Goal: Task Accomplishment & Management: Use online tool/utility

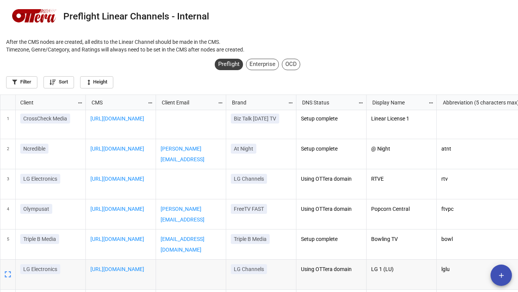
click at [499, 270] on button "add" at bounding box center [500, 275] width 21 height 21
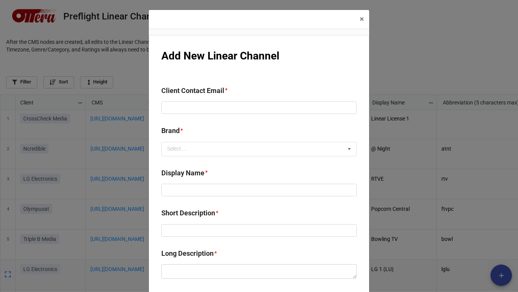
click at [418, 61] on div "× Close Add New Linear Channel Client Contact Email * Brand * Select ... No res…" at bounding box center [259, 146] width 518 height 292
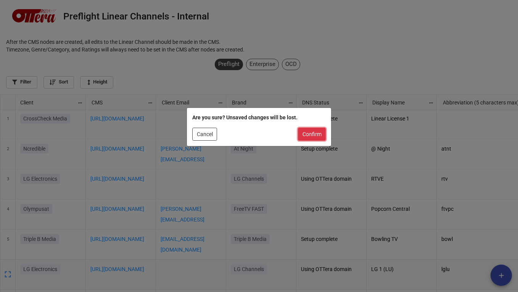
click at [305, 134] on button "Confirm" at bounding box center [312, 134] width 28 height 13
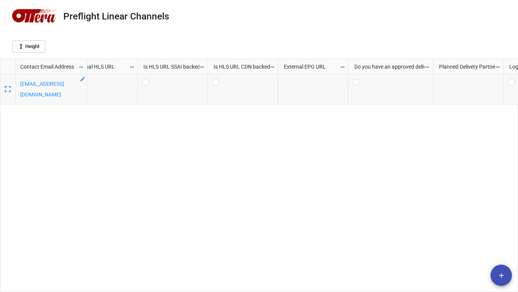
scroll to position [0, 899]
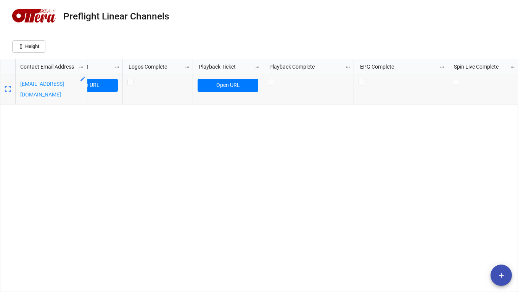
click at [500, 279] on icon "add" at bounding box center [501, 276] width 8 height 8
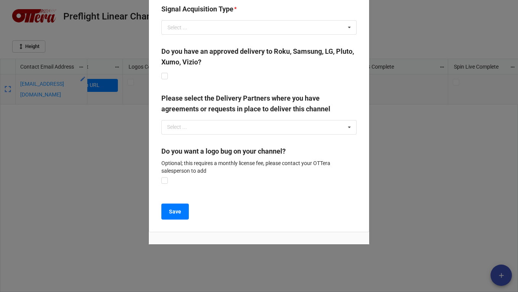
click at [423, 141] on div "× Close Add New Linear Channel Brand Toon Goggles Contact Email Address * Email…" at bounding box center [259, 146] width 518 height 292
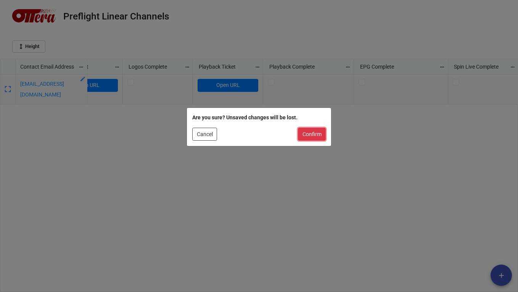
click at [309, 135] on button "Confirm" at bounding box center [312, 134] width 28 height 13
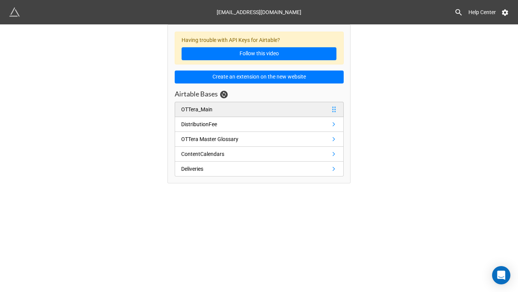
click at [182, 114] on link "OTTera_Main" at bounding box center [259, 109] width 169 height 15
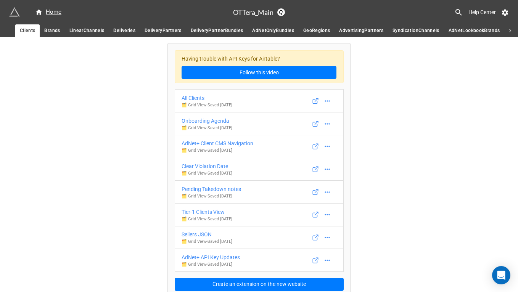
scroll to position [6, 0]
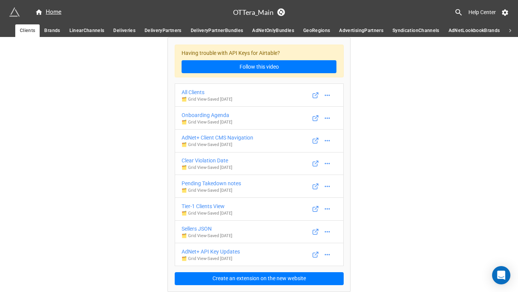
click at [119, 29] on span "Deliveries" at bounding box center [124, 31] width 22 height 8
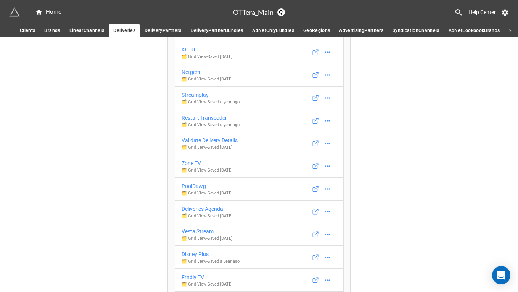
scroll to position [1227, 0]
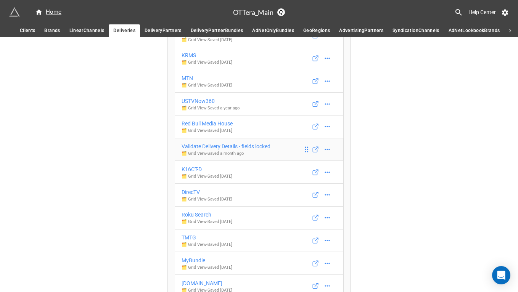
click at [249, 146] on div "Validate Delivery Details - fields locked" at bounding box center [226, 146] width 89 height 8
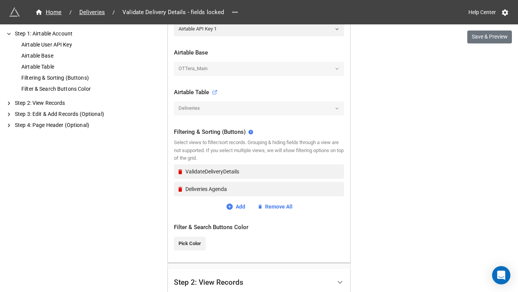
scroll to position [251, 0]
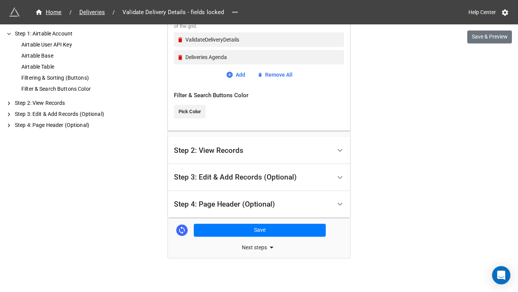
click at [204, 158] on div "Step 2: View Records" at bounding box center [253, 150] width 158 height 18
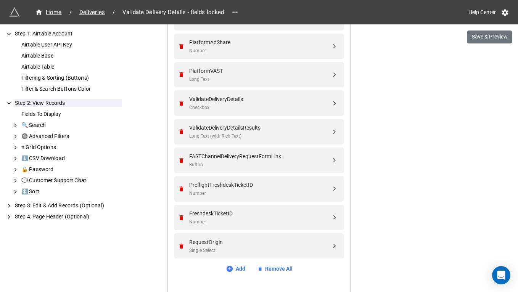
scroll to position [616, 0]
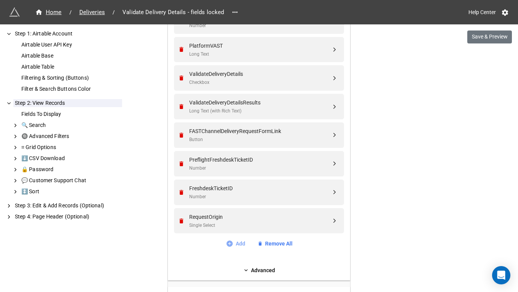
click at [235, 244] on link "Add" at bounding box center [235, 244] width 19 height 8
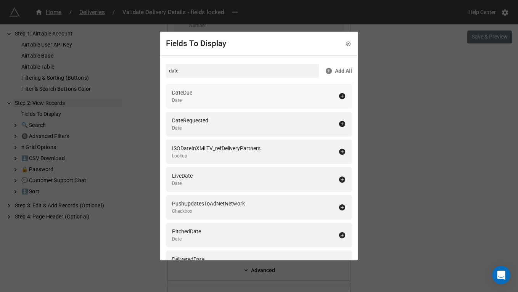
type input "date"
click at [234, 106] on div "DateDue Date" at bounding box center [259, 96] width 186 height 25
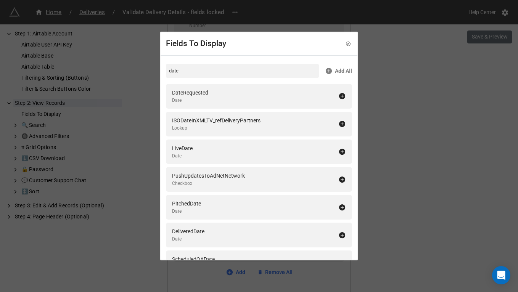
click at [158, 247] on div "Fields To Display date Add All DateRequested Date ISODateInXMLTV_refDeliveryPar…" at bounding box center [259, 146] width 518 height 292
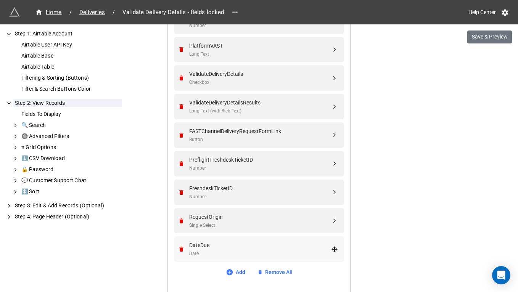
click at [190, 251] on div "Date" at bounding box center [260, 253] width 142 height 7
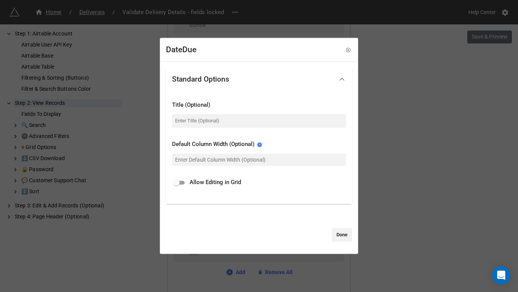
click at [148, 241] on div "DateDue Standard Options Title (Optional) Default Column Width (Optional) Allow…" at bounding box center [259, 146] width 518 height 292
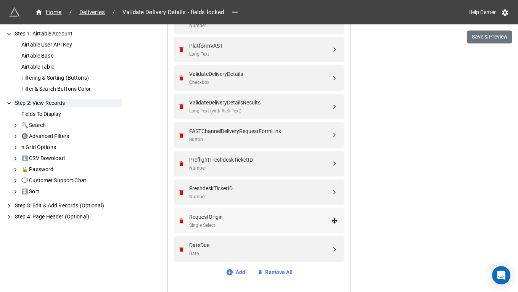
click at [215, 218] on div "RequestOrigin" at bounding box center [260, 217] width 142 height 8
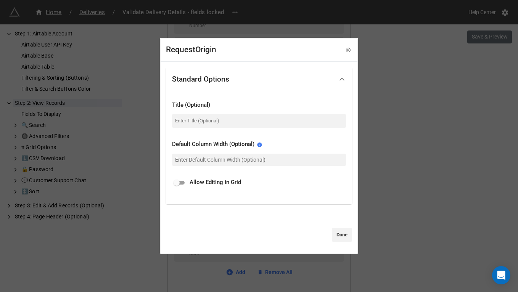
click at [120, 223] on div "RequestOrigin Standard Options Title (Optional) Default Column Width (Optional)…" at bounding box center [259, 146] width 518 height 292
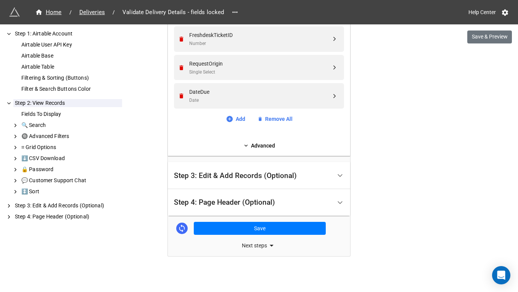
scroll to position [772, 0]
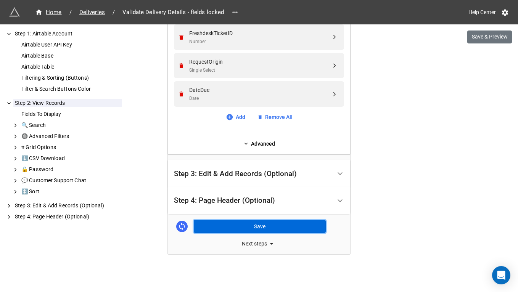
click at [230, 225] on button "Save" at bounding box center [260, 226] width 132 height 13
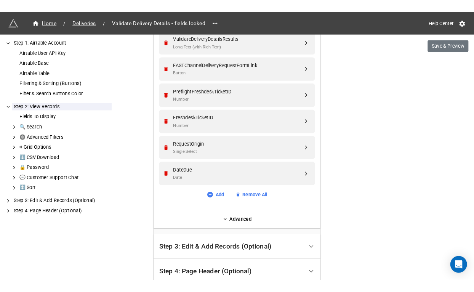
scroll to position [679, 0]
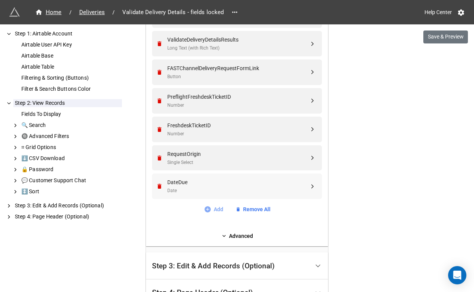
click at [208, 208] on icon at bounding box center [208, 210] width 8 height 8
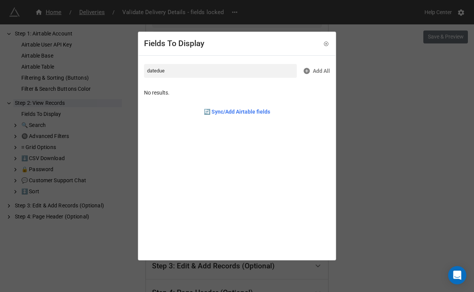
type input "datedue"
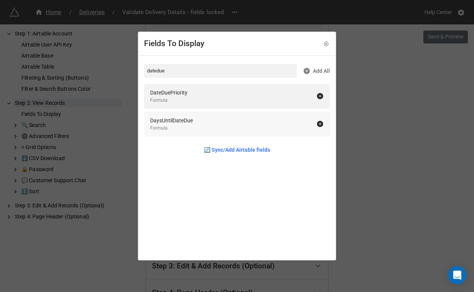
click at [193, 122] on div "DaysUntilDateDue" at bounding box center [171, 120] width 43 height 8
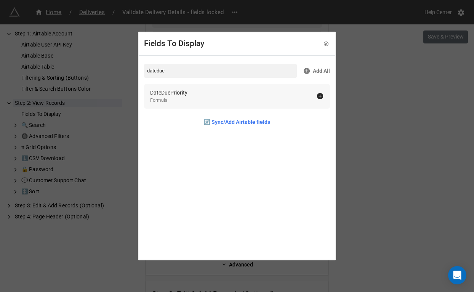
click at [195, 100] on div "DateDuePriority Formula" at bounding box center [233, 96] width 166 height 16
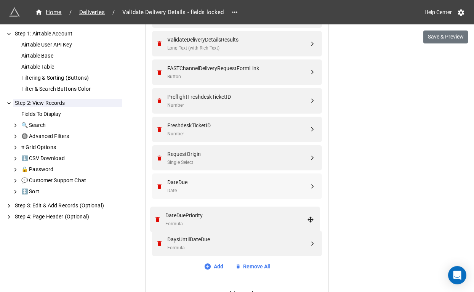
drag, startPoint x: 312, startPoint y: 243, endPoint x: 312, endPoint y: 218, distance: 24.4
click at [436, 39] on button "Save & Preview" at bounding box center [446, 37] width 45 height 13
click at [431, 37] on button "Save & Preview" at bounding box center [446, 37] width 45 height 13
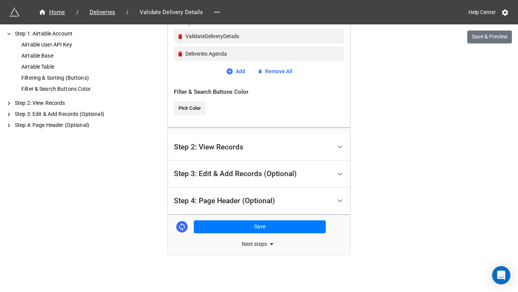
click at [206, 133] on div "Step 2: View Records" at bounding box center [259, 146] width 182 height 27
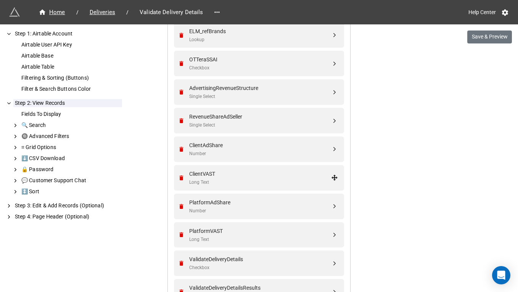
scroll to position [588, 0]
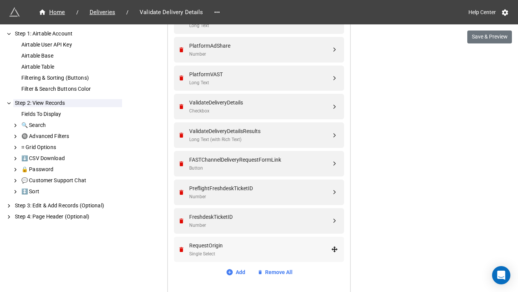
click at [217, 247] on div "RequestOrigin" at bounding box center [260, 245] width 142 height 8
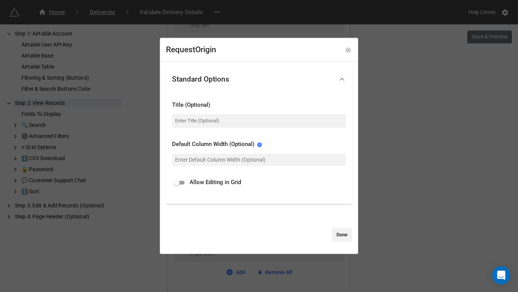
click at [148, 240] on div "RequestOrigin Standard Options Title (Optional) Default Column Width (Optional)…" at bounding box center [259, 146] width 518 height 292
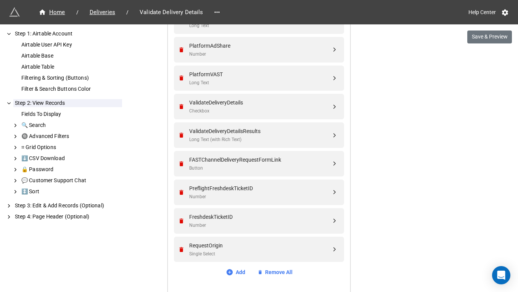
scroll to position [635, 0]
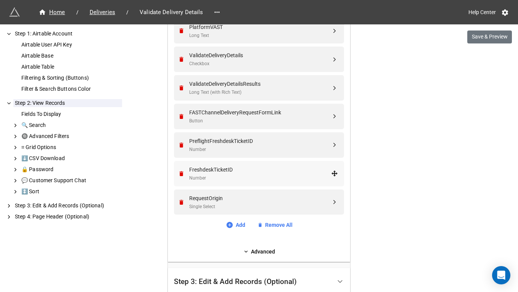
click at [200, 182] on div "FreshdeskTicketID Number" at bounding box center [258, 174] width 160 height 26
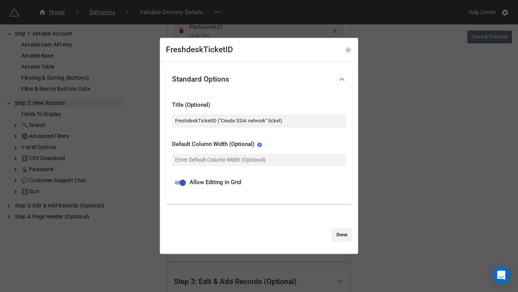
click at [146, 199] on div "FreshdeskTicketID Standard Options Title (Optional) FreshdeskTicketID ("Create …" at bounding box center [259, 146] width 518 height 292
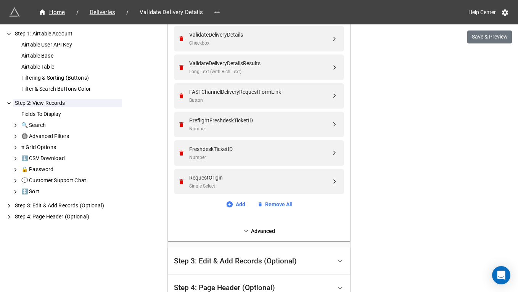
scroll to position [666, 0]
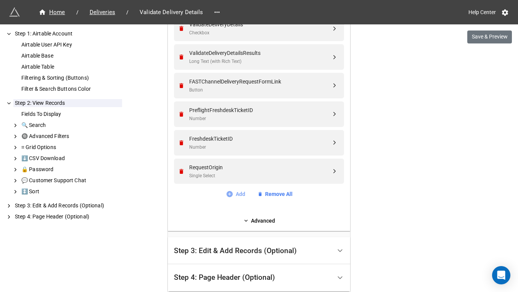
click at [226, 195] on icon at bounding box center [230, 194] width 8 height 8
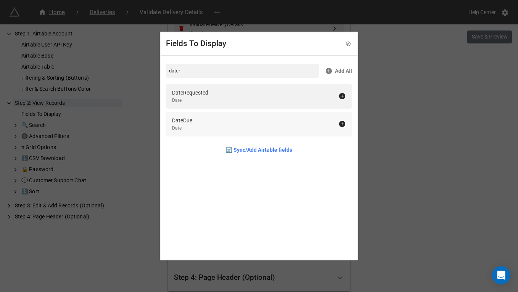
type input "dater"
click at [204, 130] on div "DateDue Date" at bounding box center [255, 124] width 166 height 16
click at [143, 228] on div "Fields To Display dater Add All DateRequested Date 🔄 Sync/Add Airtable fields" at bounding box center [259, 146] width 518 height 292
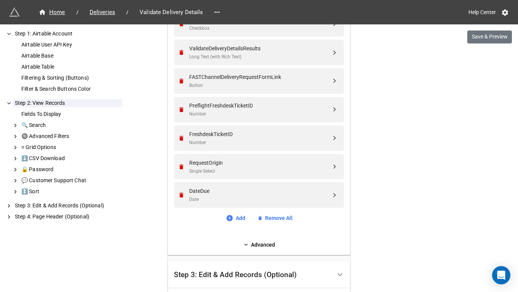
scroll to position [772, 0]
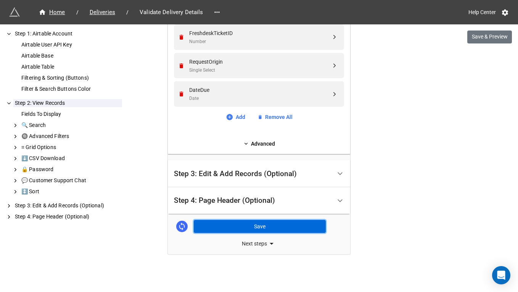
click at [216, 229] on button "Save" at bounding box center [260, 226] width 132 height 13
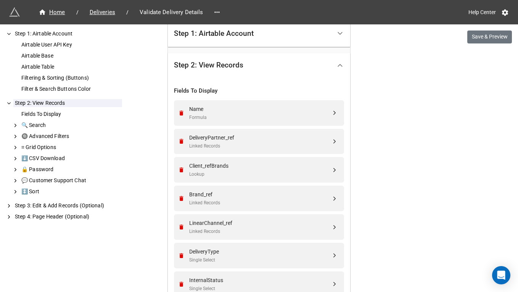
scroll to position [0, 0]
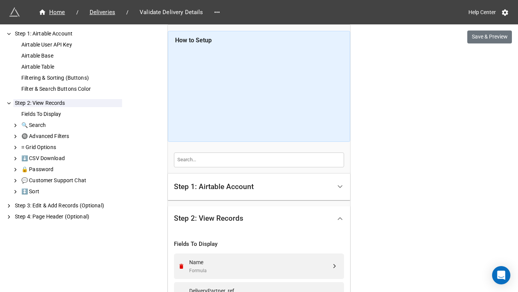
click at [280, 186] on div "Step 1: Airtable Account" at bounding box center [253, 187] width 158 height 18
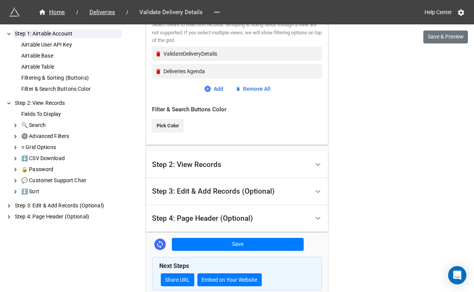
click at [270, 161] on div "Step 2: View Records" at bounding box center [231, 165] width 158 height 18
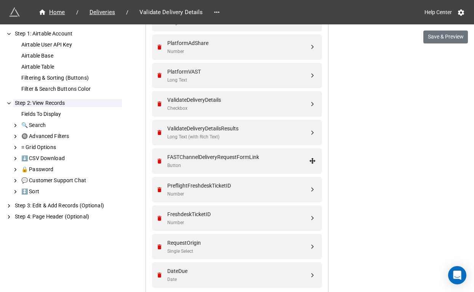
scroll to position [727, 0]
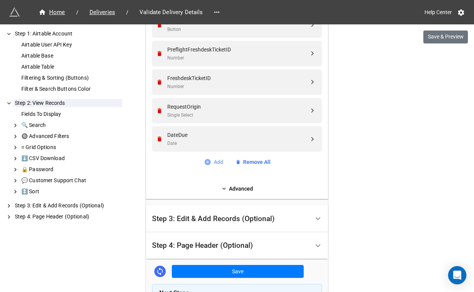
click at [214, 159] on link "Add" at bounding box center [213, 162] width 19 height 8
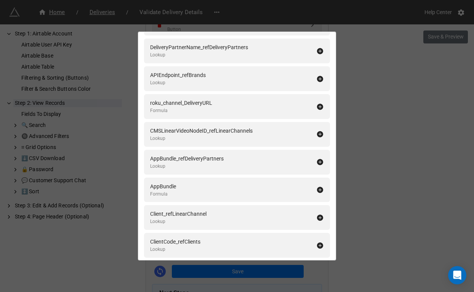
scroll to position [0, 0]
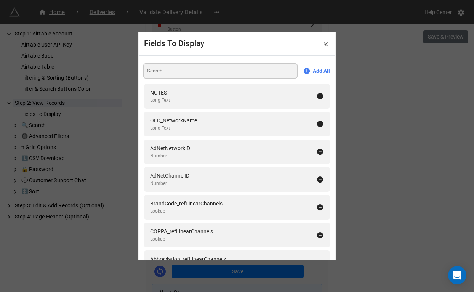
click at [199, 72] on input at bounding box center [220, 71] width 153 height 14
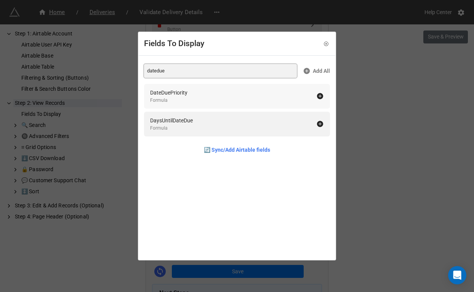
type input "datedue"
click at [197, 100] on div "DateDuePriority Formula" at bounding box center [233, 96] width 166 height 16
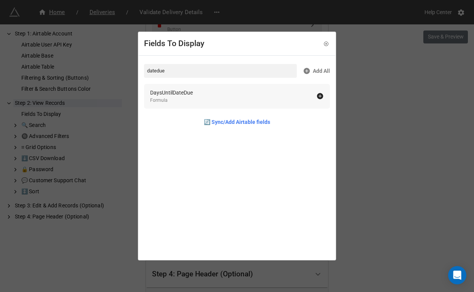
click at [197, 105] on div "DaysUntilDateDue Formula" at bounding box center [237, 96] width 186 height 25
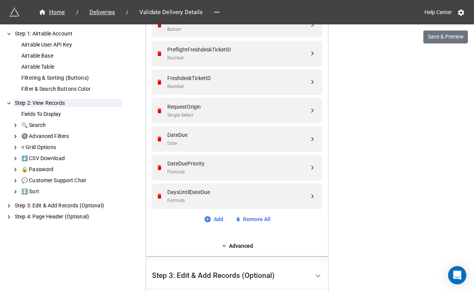
click at [436, 39] on button "Save & Preview" at bounding box center [446, 37] width 45 height 13
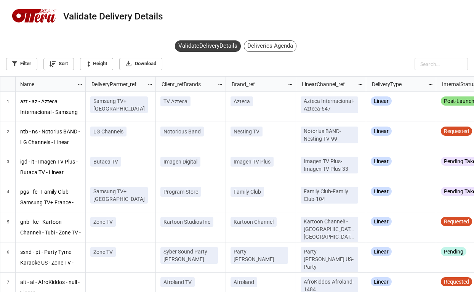
scroll to position [4, 4]
click at [275, 101] on div "Azteca" at bounding box center [261, 102] width 61 height 13
click at [376, 106] on div "Linear" at bounding box center [401, 102] width 61 height 13
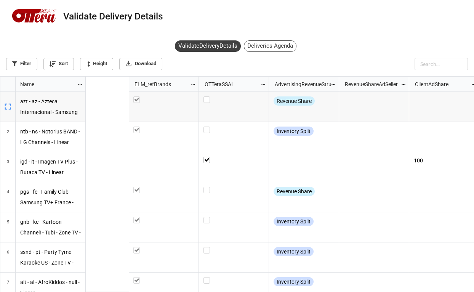
scroll to position [0, 442]
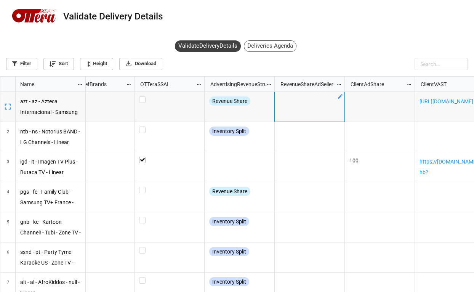
click at [305, 105] on div "grid" at bounding box center [310, 106] width 61 height 21
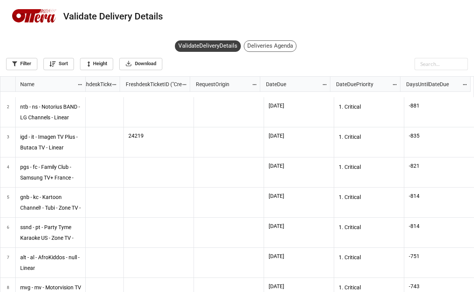
scroll to position [55, 1229]
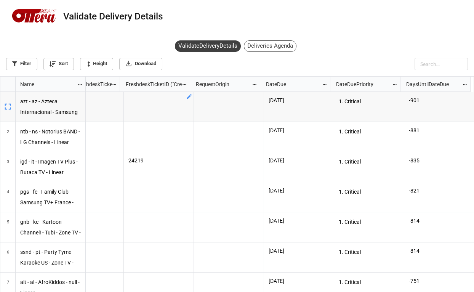
click at [171, 106] on div "grid" at bounding box center [159, 107] width 70 height 30
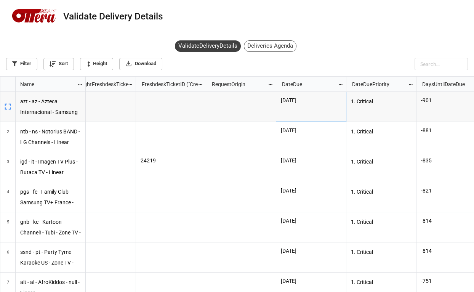
click at [310, 104] on div "3/10/2023" at bounding box center [312, 107] width 70 height 30
click at [253, 109] on div "grid" at bounding box center [241, 106] width 61 height 21
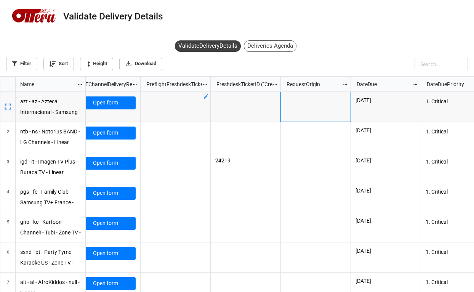
click at [181, 103] on div "grid" at bounding box center [176, 107] width 70 height 30
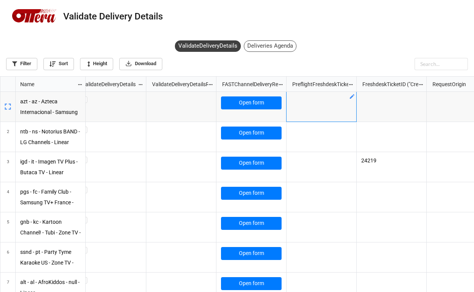
click at [183, 101] on div "grid" at bounding box center [181, 107] width 70 height 30
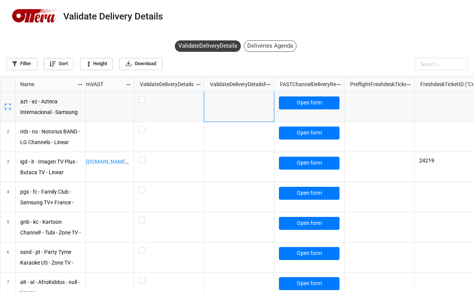
click at [181, 101] on div "Open form Open form https://pbs.getpublica.com/v1/s2s-hb?site_id=34149&app_bund…" at bounding box center [280, 192] width 389 height 201
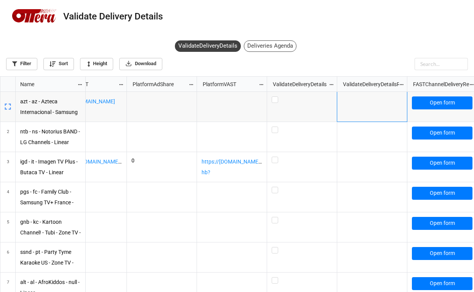
click at [219, 101] on div "grid" at bounding box center [232, 107] width 70 height 30
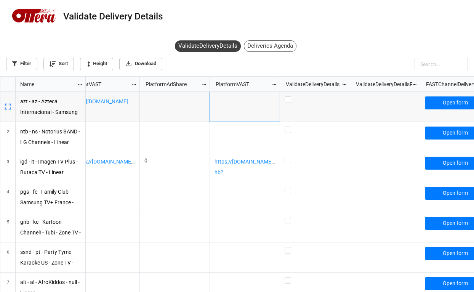
click at [186, 104] on div "grid" at bounding box center [175, 107] width 70 height 30
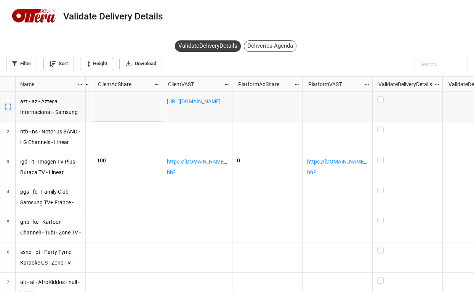
click at [133, 105] on div "grid" at bounding box center [127, 107] width 70 height 30
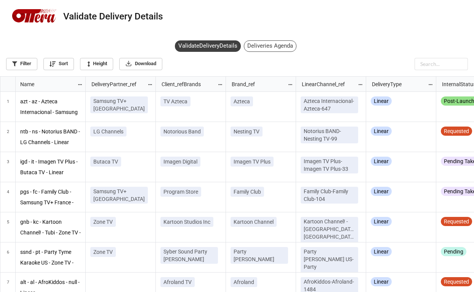
scroll to position [4, 4]
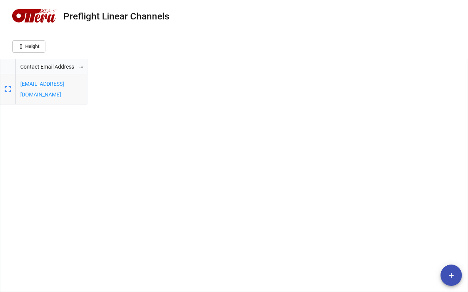
scroll to position [229, 463]
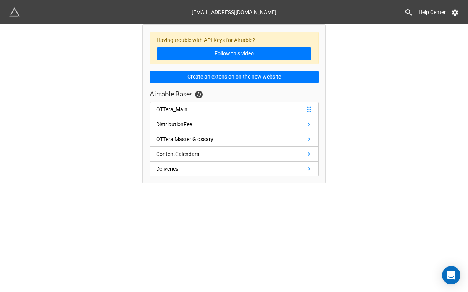
click at [187, 111] on div "OTTera_Main" at bounding box center [171, 109] width 31 height 8
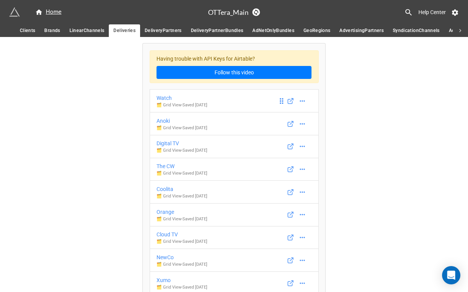
scroll to position [1227, 0]
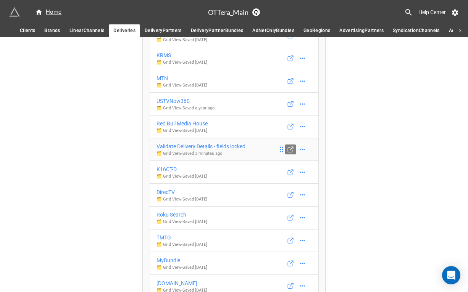
click at [288, 148] on icon at bounding box center [290, 149] width 7 height 7
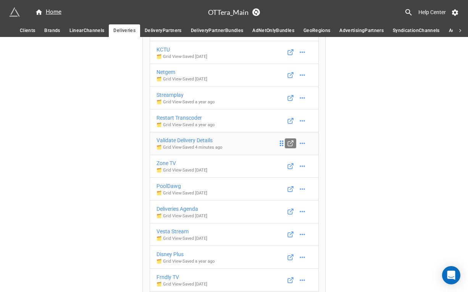
click at [288, 147] on icon at bounding box center [290, 143] width 7 height 7
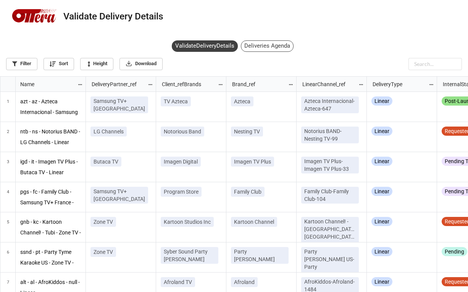
scroll to position [4, 4]
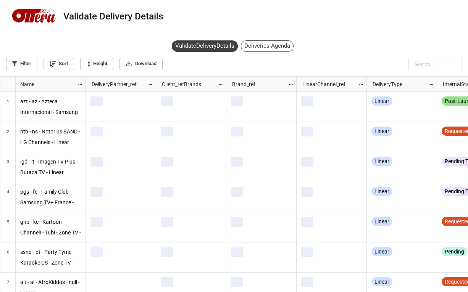
scroll to position [211, 463]
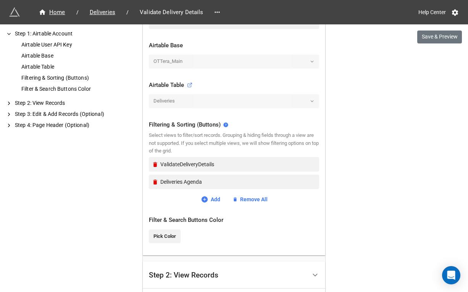
scroll to position [309, 0]
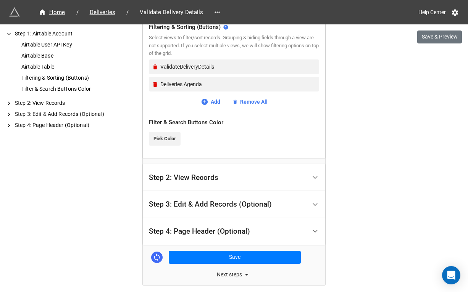
click at [210, 174] on div "Step 2: View Records" at bounding box center [183, 178] width 69 height 8
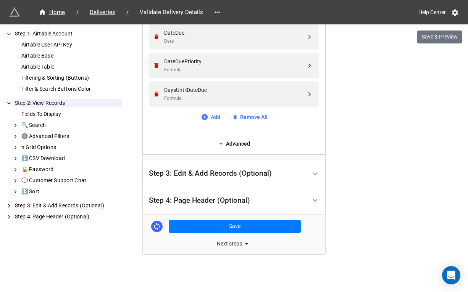
scroll to position [789, 0]
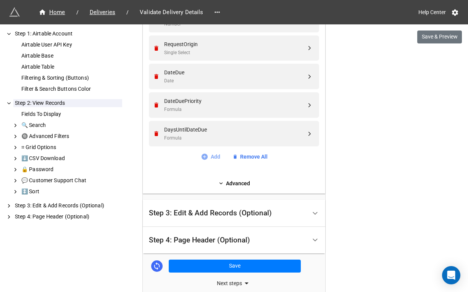
click at [210, 155] on link "Add" at bounding box center [210, 157] width 19 height 8
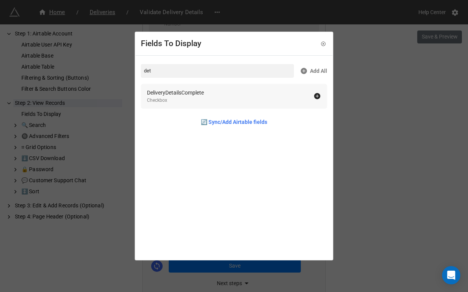
type input "det"
click at [233, 96] on div "DeliveryDetailsComplete Checkbox" at bounding box center [230, 96] width 166 height 16
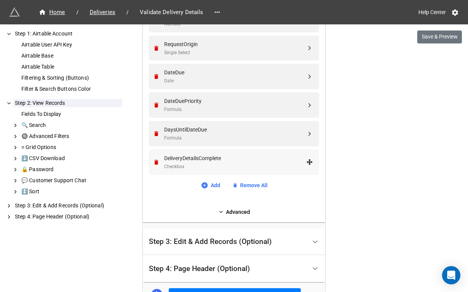
click at [264, 156] on div "DeliveryDetailsComplete" at bounding box center [235, 158] width 142 height 8
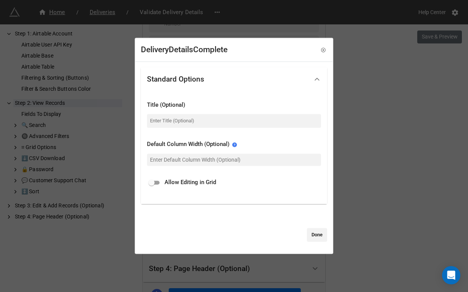
click at [181, 184] on span "Allow Editing in Grid" at bounding box center [189, 182] width 51 height 9
click at [159, 184] on input "checkbox" at bounding box center [151, 182] width 27 height 9
checkbox input "true"
click at [313, 235] on link "Done" at bounding box center [317, 235] width 20 height 14
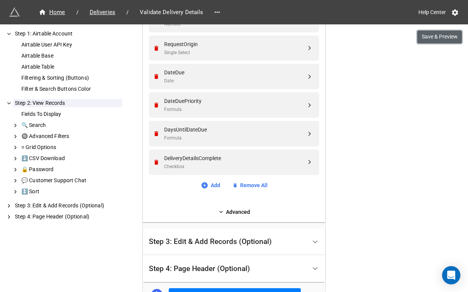
click at [424, 36] on button "Save & Preview" at bounding box center [439, 37] width 45 height 13
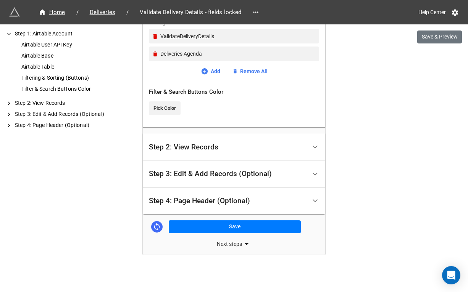
click at [236, 151] on div "Step 2: View Records" at bounding box center [228, 147] width 158 height 18
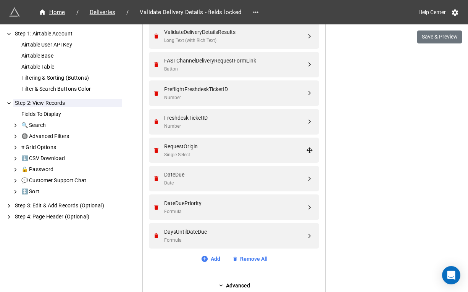
scroll to position [801, 0]
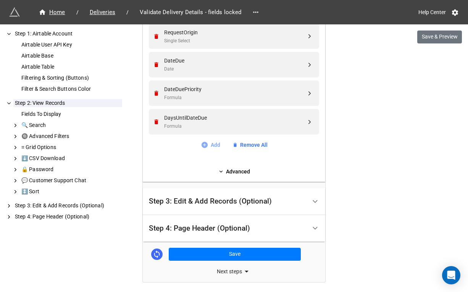
click at [206, 145] on link "Add" at bounding box center [210, 145] width 19 height 8
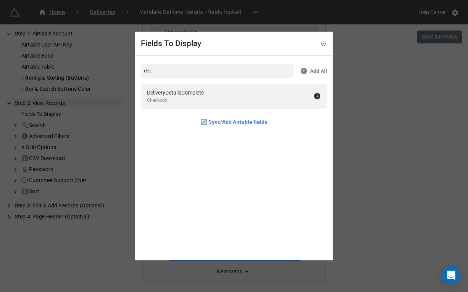
type input "det"
click at [241, 99] on div "DeliveryDetailsComplete Checkbox" at bounding box center [230, 96] width 166 height 16
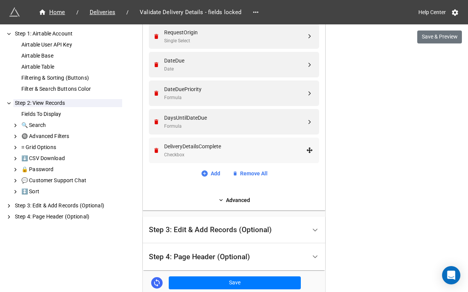
click at [250, 150] on div "DeliveryDetailsComplete" at bounding box center [235, 146] width 142 height 8
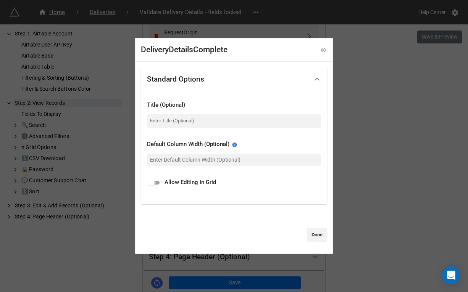
click at [153, 182] on input "checkbox" at bounding box center [151, 182] width 27 height 9
checkbox input "true"
click at [314, 235] on link "Done" at bounding box center [317, 235] width 20 height 14
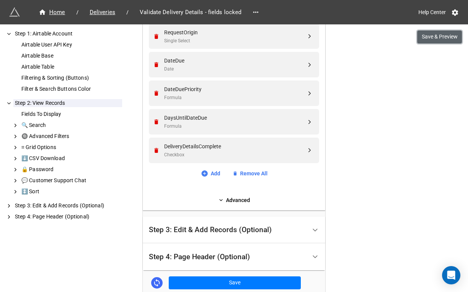
click at [430, 34] on button "Save & Preview" at bounding box center [439, 37] width 45 height 13
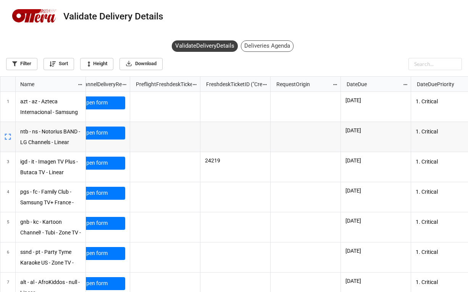
scroll to position [0, 1306]
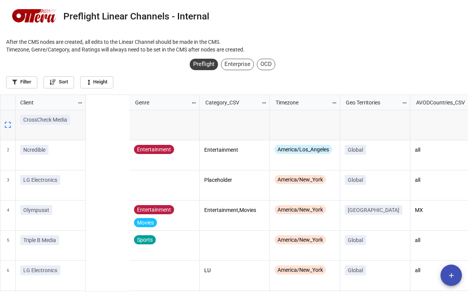
scroll to position [0, 1079]
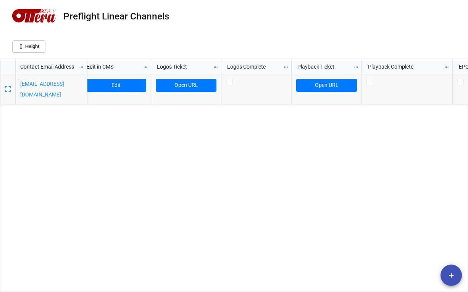
scroll to position [0, 1626]
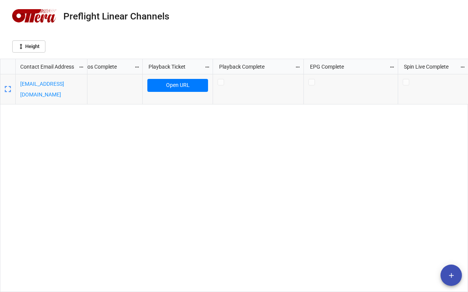
click at [449, 278] on icon "add" at bounding box center [451, 276] width 8 height 8
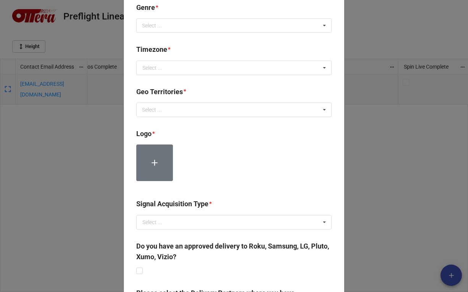
scroll to position [547, 0]
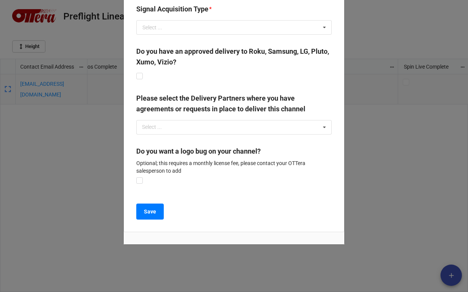
click at [370, 169] on div "× Close Add New Linear Channel Brand Toon Goggles Contact Email Address * Email…" at bounding box center [234, 146] width 468 height 292
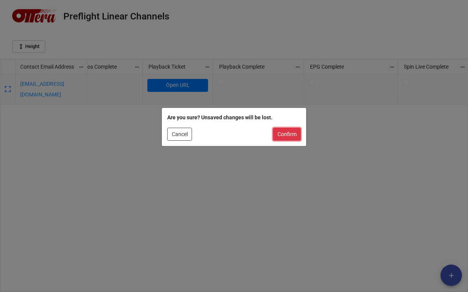
click at [282, 135] on button "Confirm" at bounding box center [287, 134] width 28 height 13
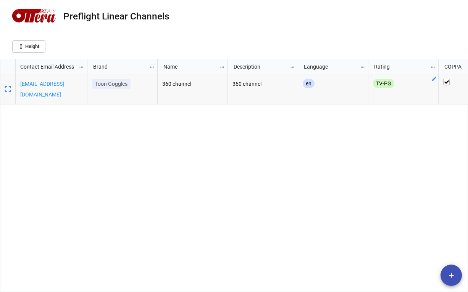
click at [358, 27] on nav "Preflight Linear Channels" at bounding box center [234, 16] width 468 height 33
